Goal: Task Accomplishment & Management: Use online tool/utility

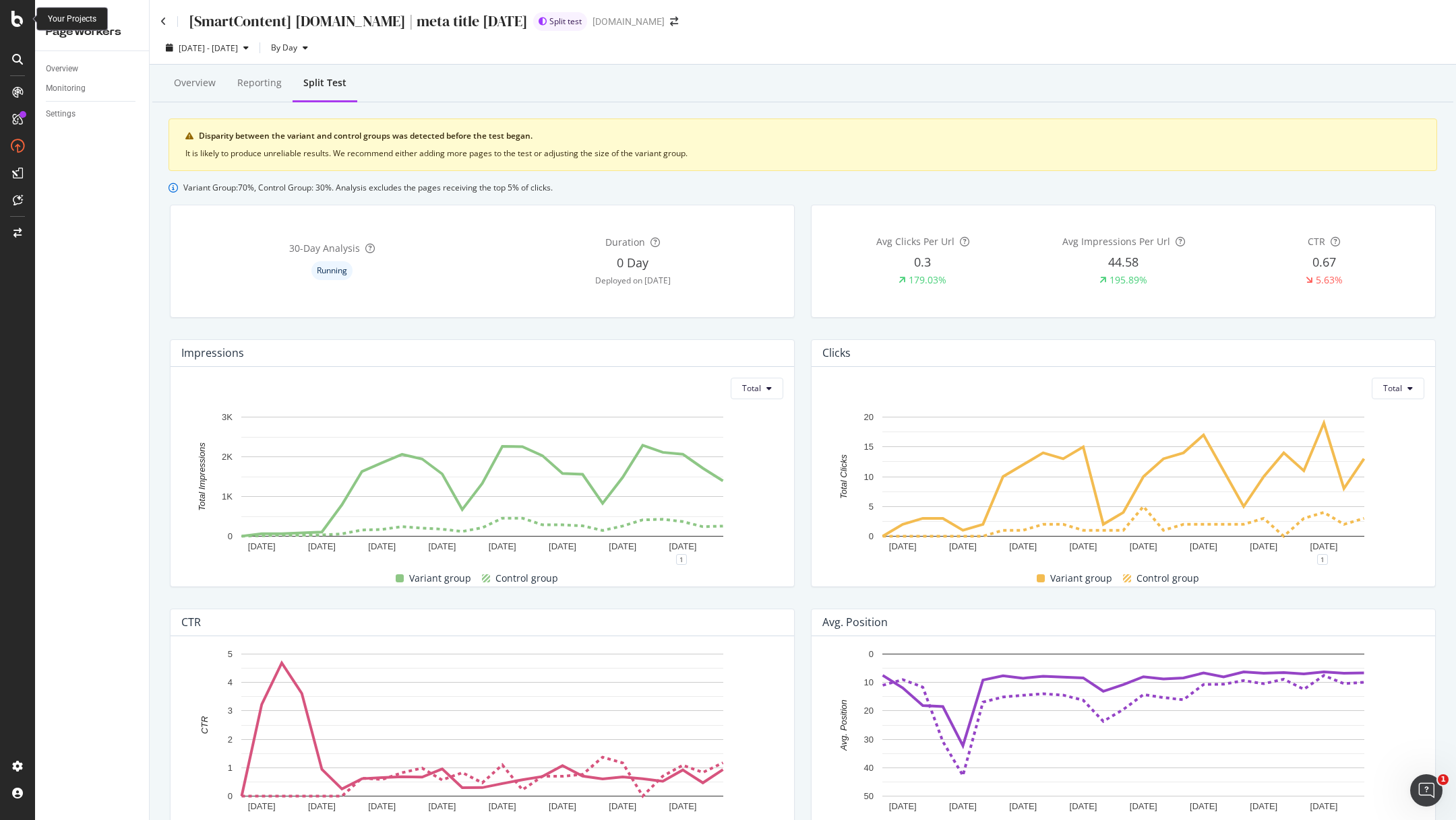
scroll to position [362, 0]
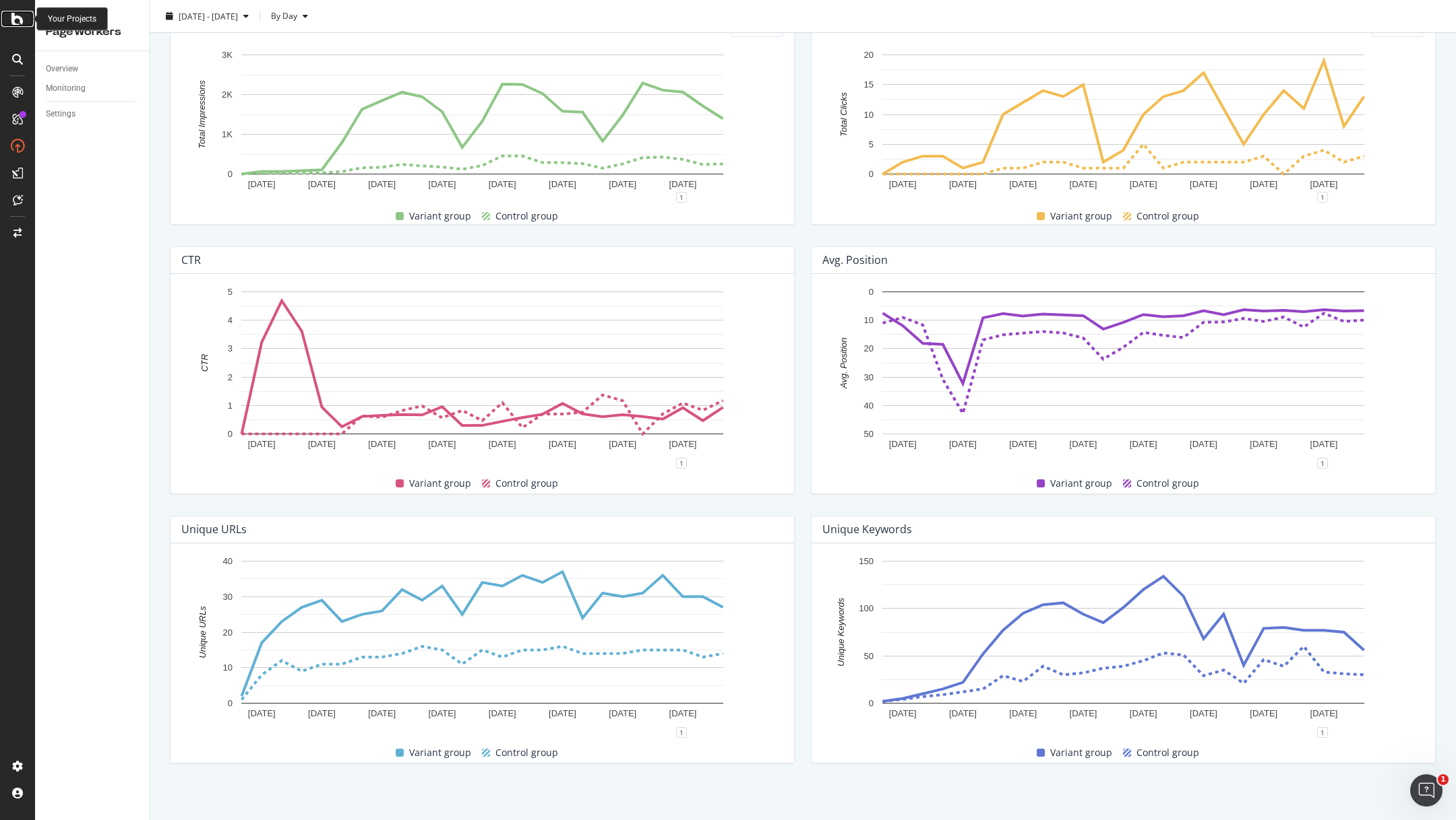
click at [14, 19] on icon at bounding box center [17, 19] width 12 height 17
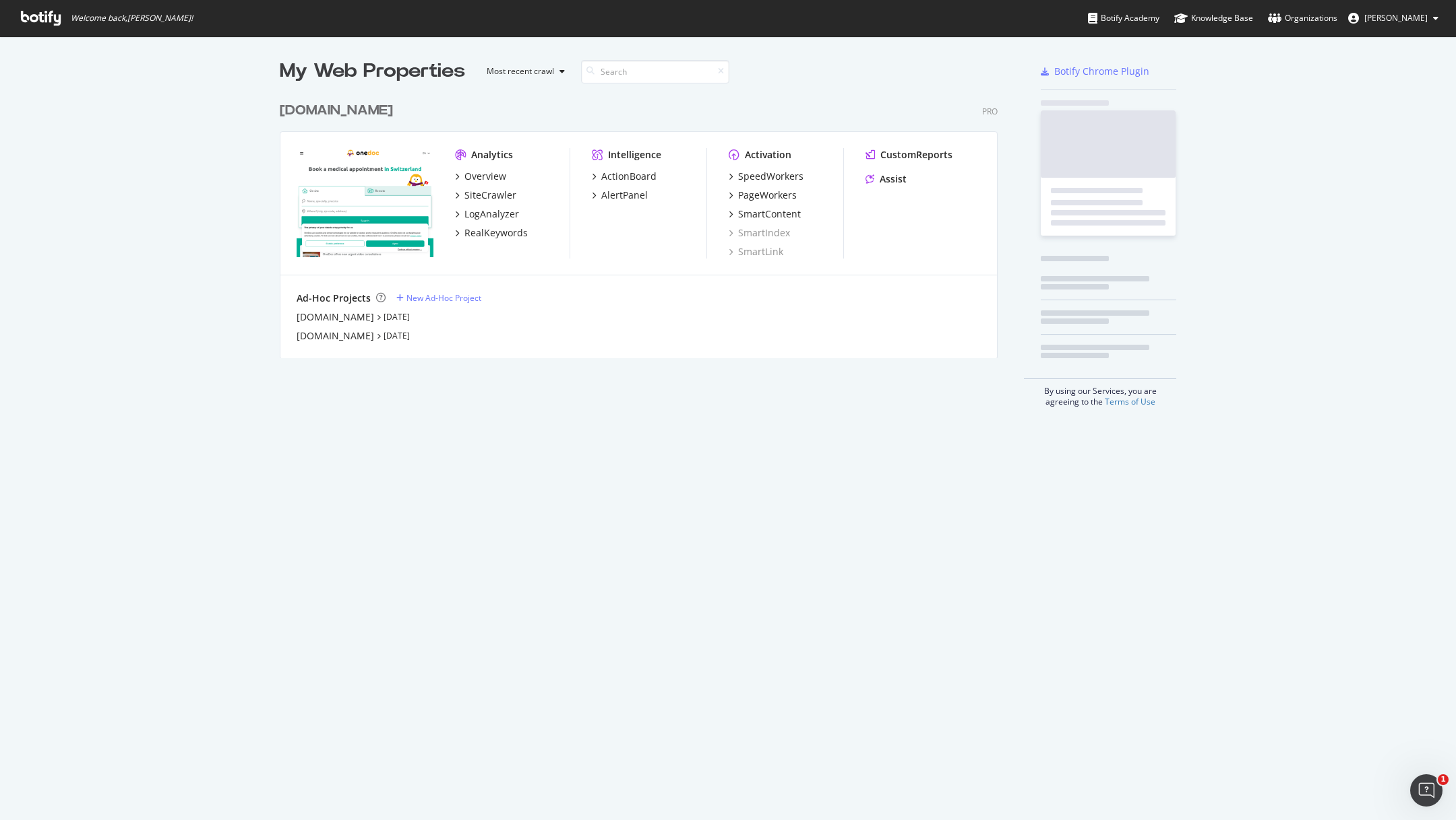
scroll to position [273, 729]
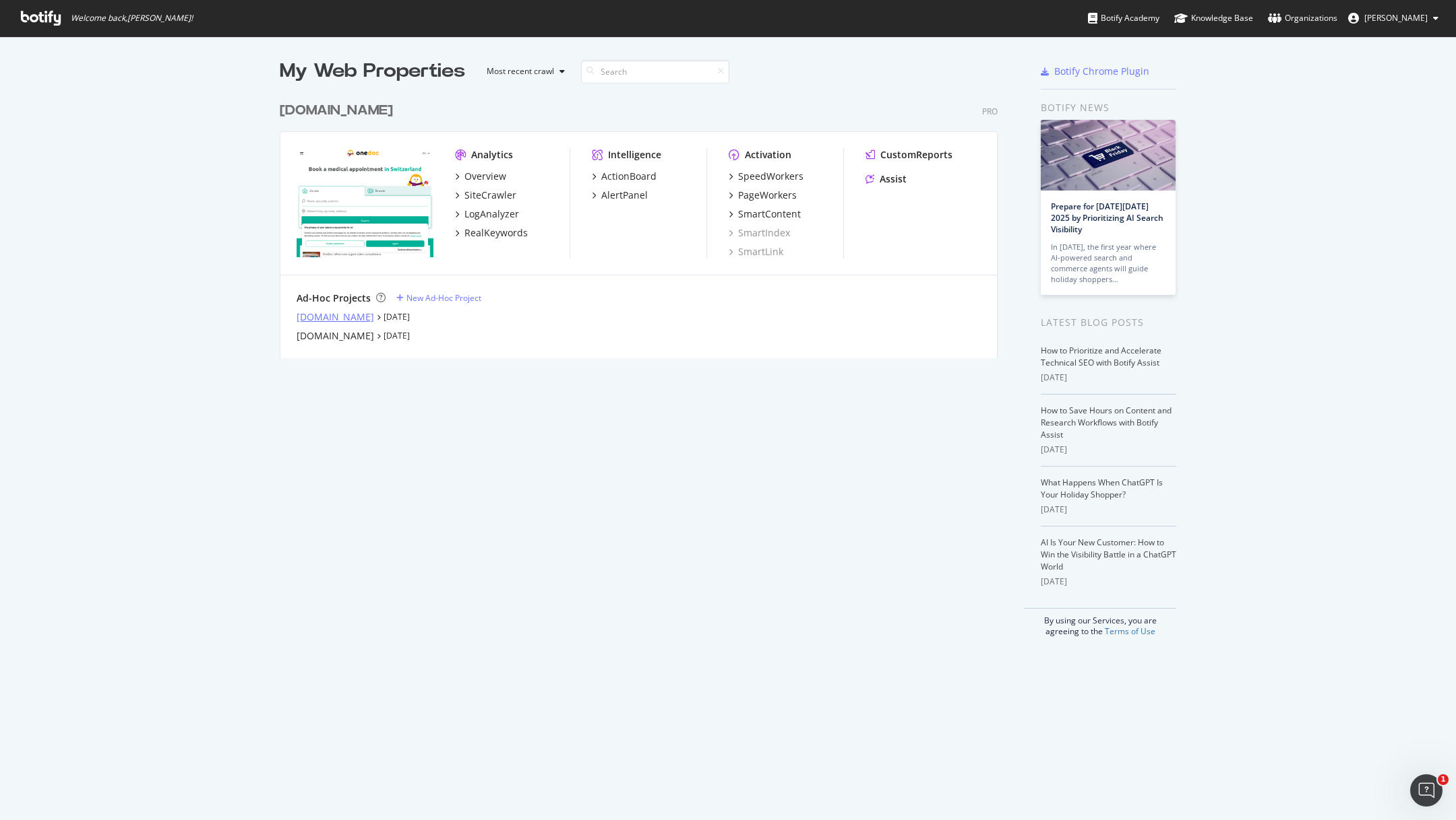
click at [354, 320] on div "[DOMAIN_NAME]" at bounding box center [335, 317] width 78 height 14
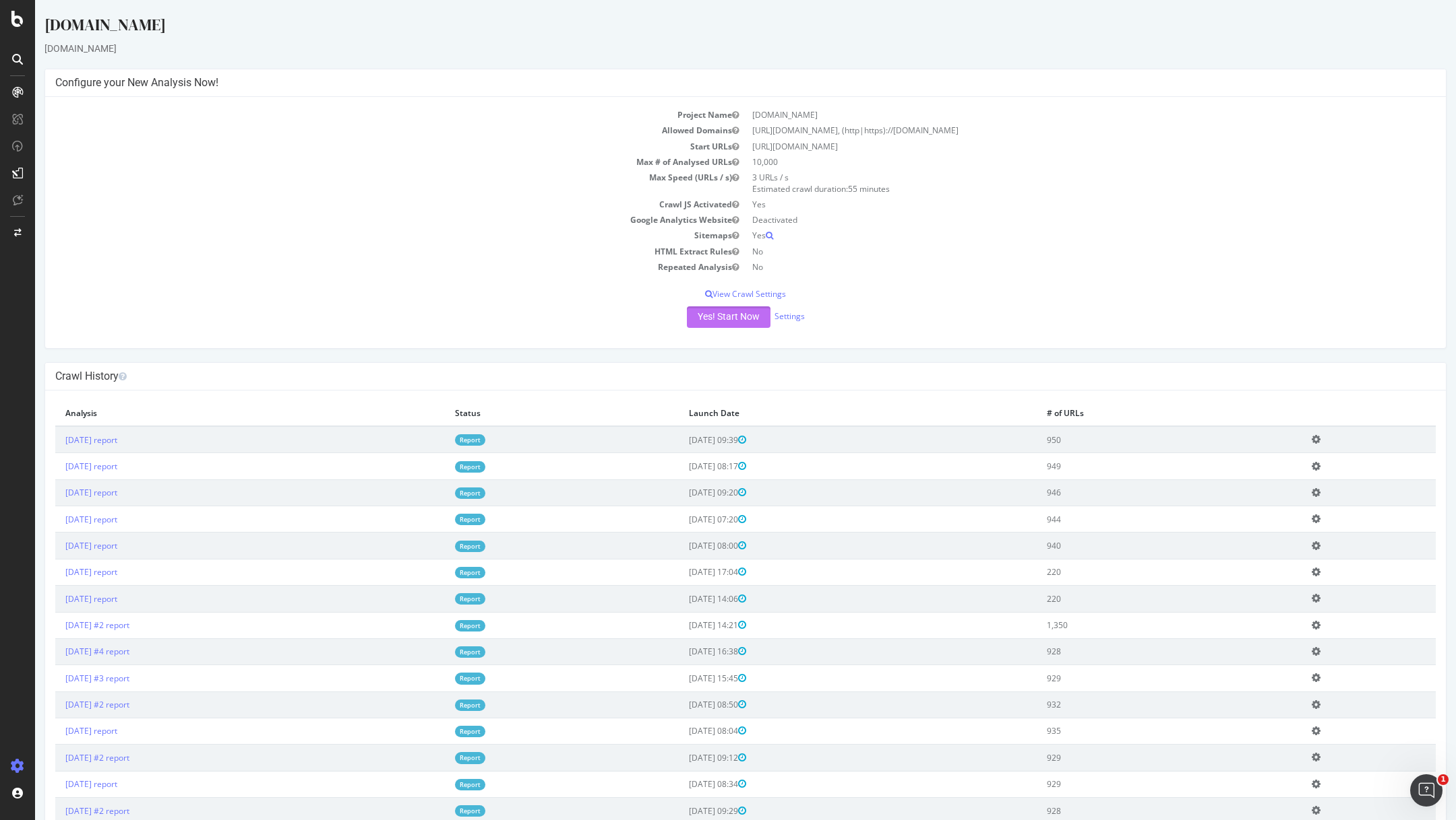
click at [710, 318] on button "Yes! Start Now" at bounding box center [728, 317] width 83 height 21
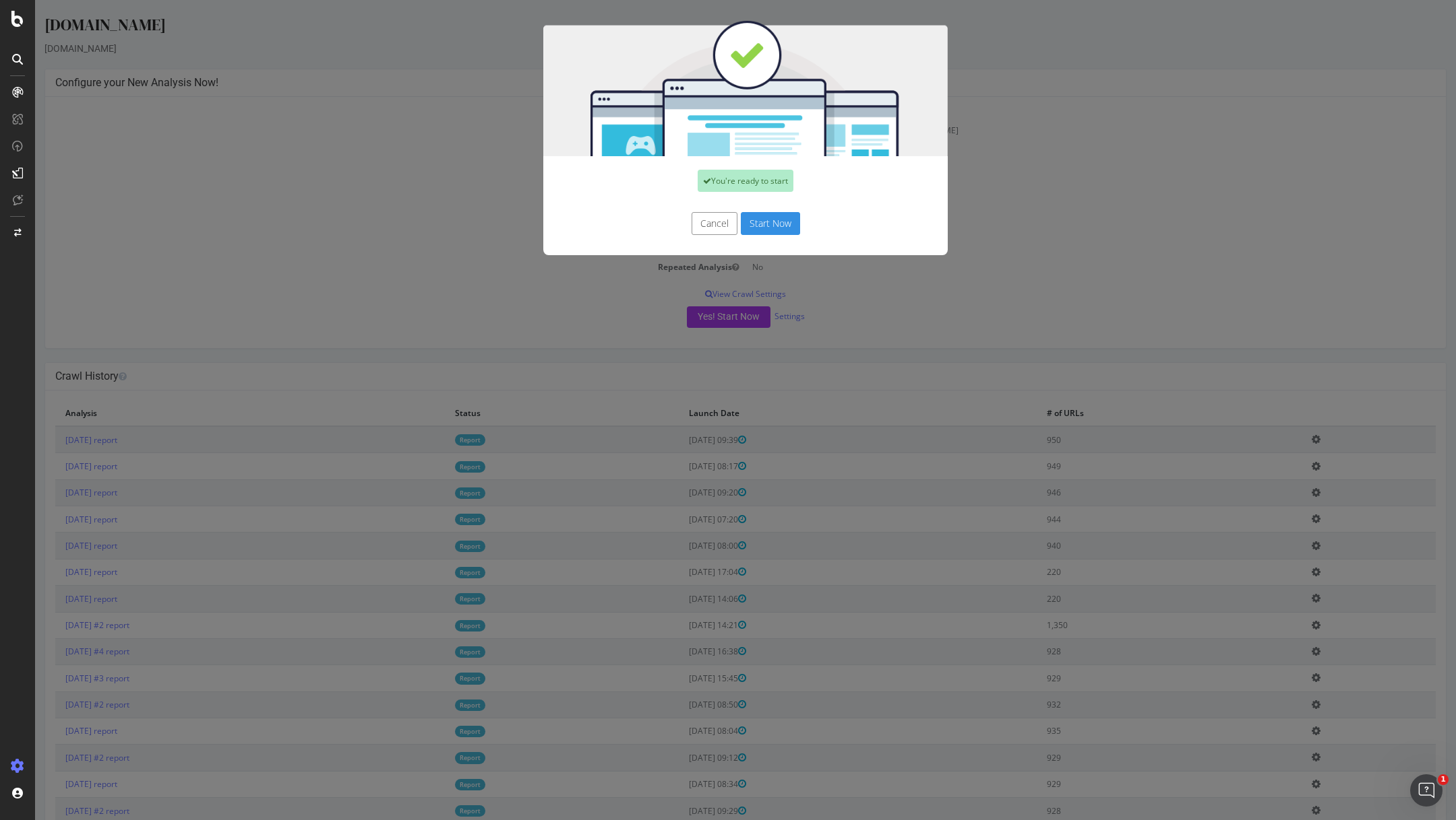
click at [770, 221] on button "Start Now" at bounding box center [770, 223] width 59 height 23
